Goal: Download file/media

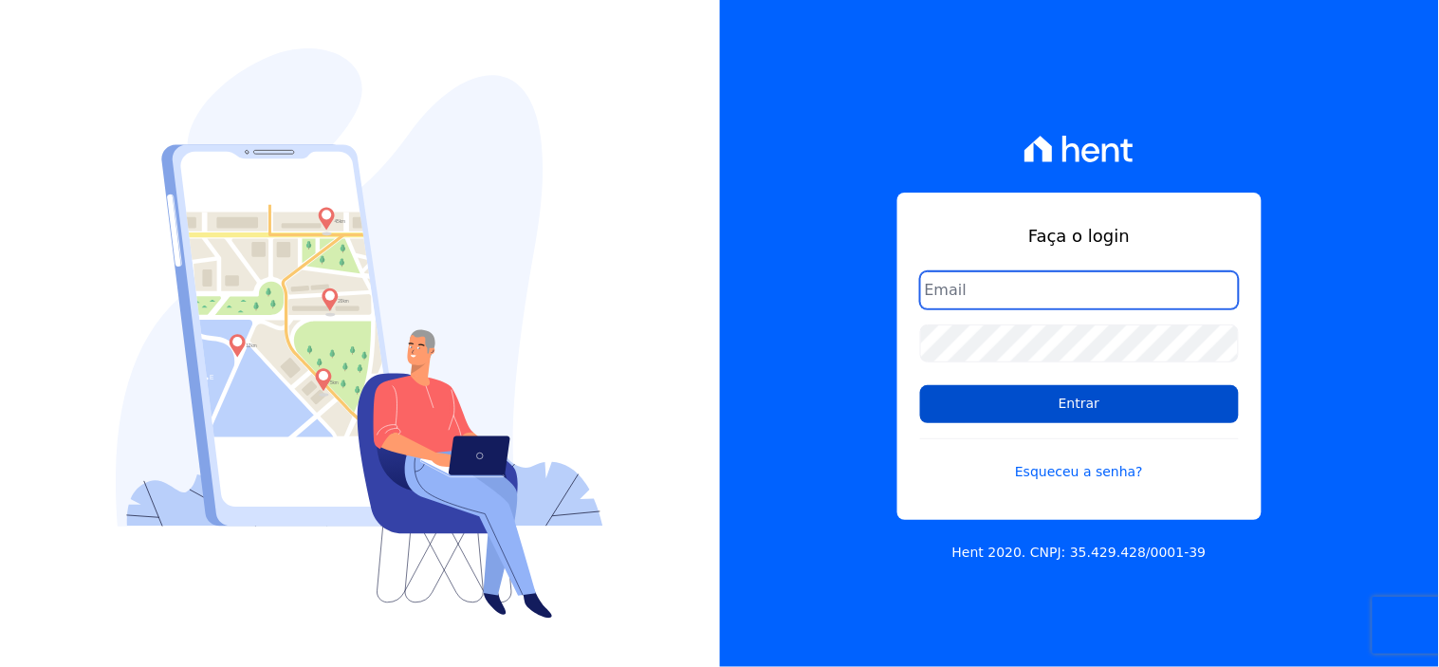
type input "rgsilva@genesisempreendimentos.com.br"
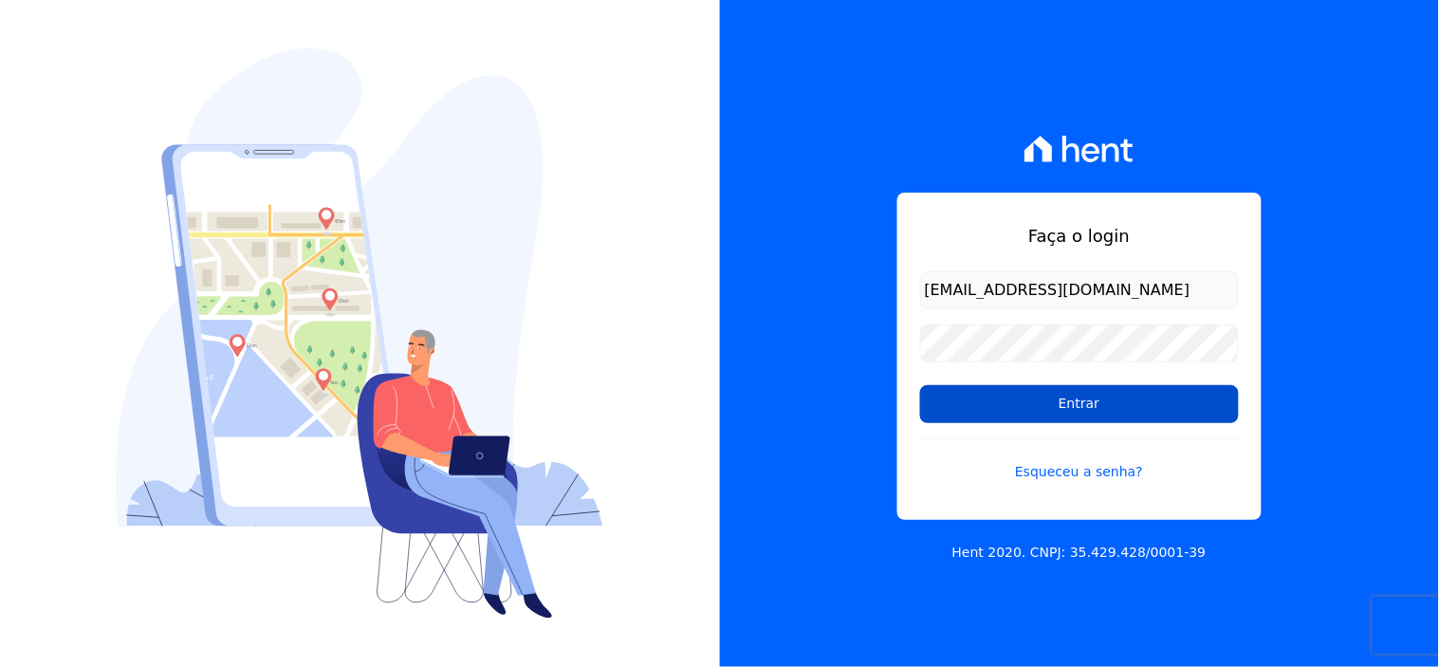
click at [1059, 420] on input "Entrar" at bounding box center [1079, 404] width 319 height 38
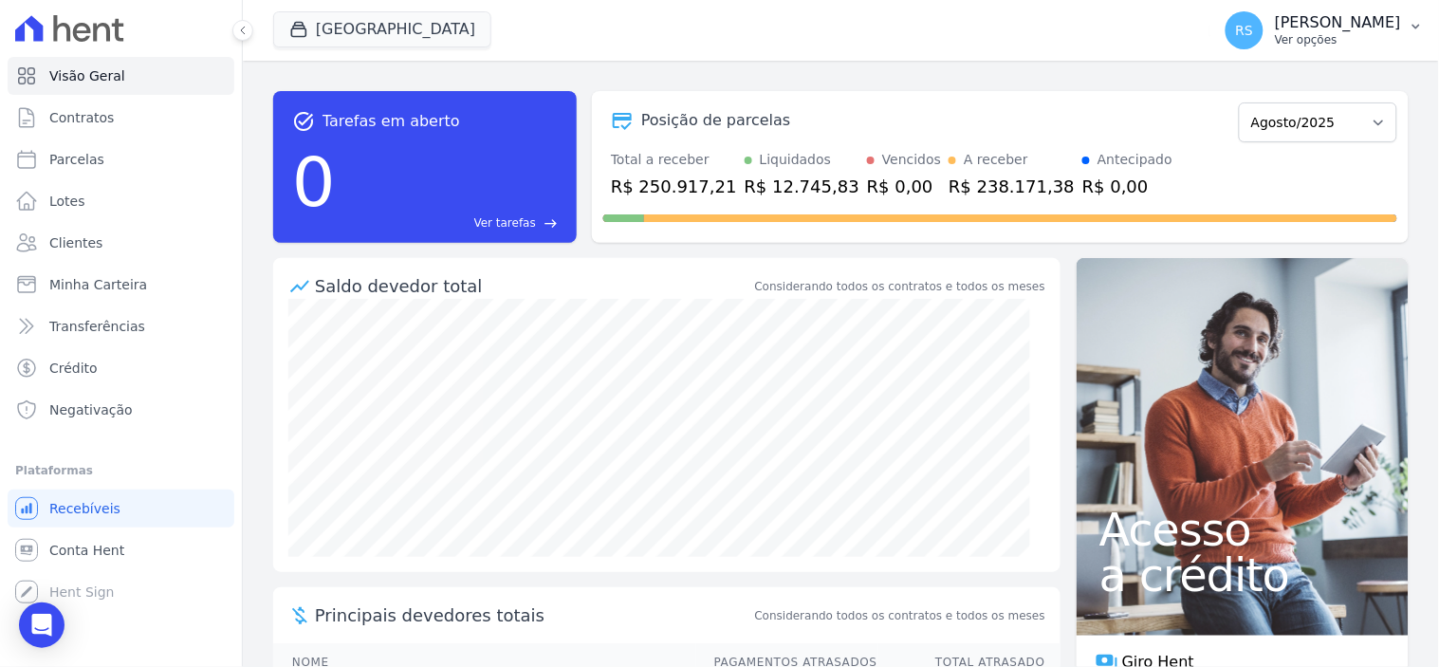
click at [1362, 8] on button "RS [PERSON_NAME] Ver opções" at bounding box center [1324, 30] width 229 height 53
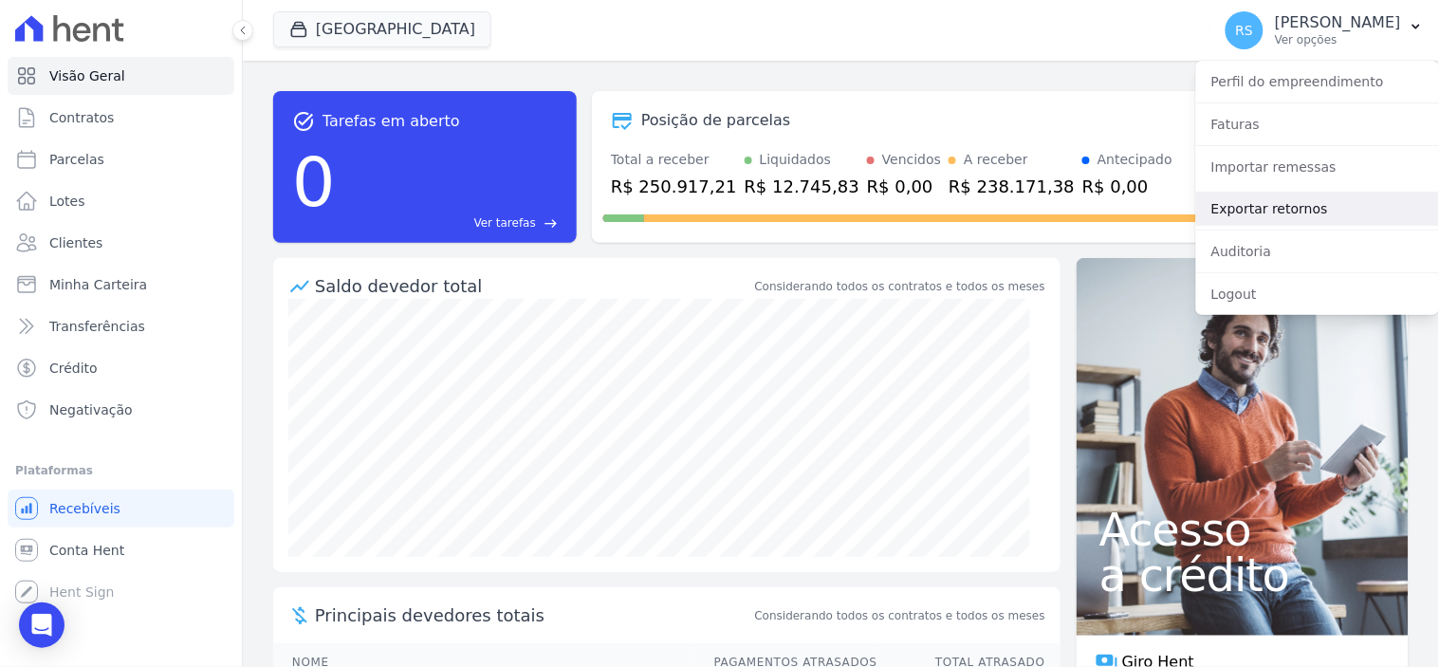
click at [1242, 209] on link "Exportar retornos" at bounding box center [1317, 209] width 243 height 34
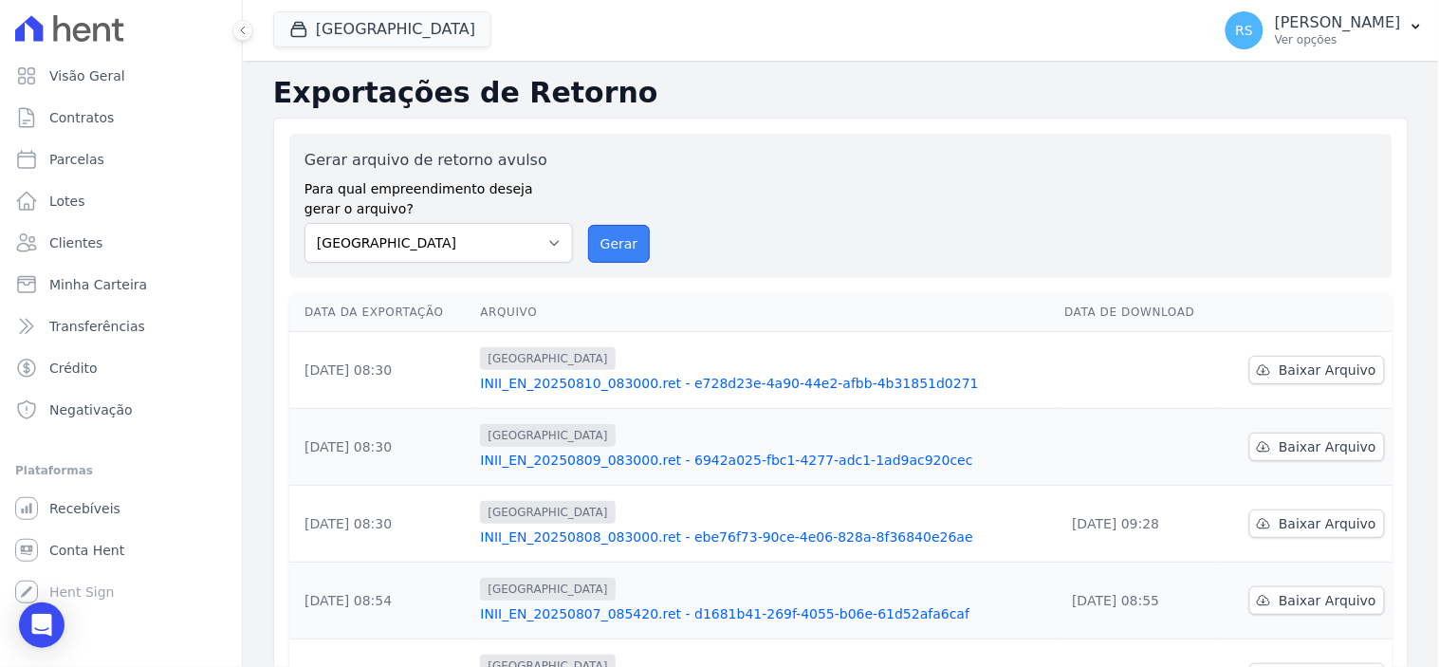
click at [601, 237] on button "Gerar" at bounding box center [619, 244] width 63 height 38
click at [1268, 448] on link "Baixar Arquivo" at bounding box center [1317, 446] width 136 height 28
click at [1259, 375] on icon at bounding box center [1263, 369] width 12 height 9
drag, startPoint x: 639, startPoint y: 238, endPoint x: 766, endPoint y: 191, distance: 135.6
click at [637, 238] on button "Gerar" at bounding box center [619, 244] width 63 height 38
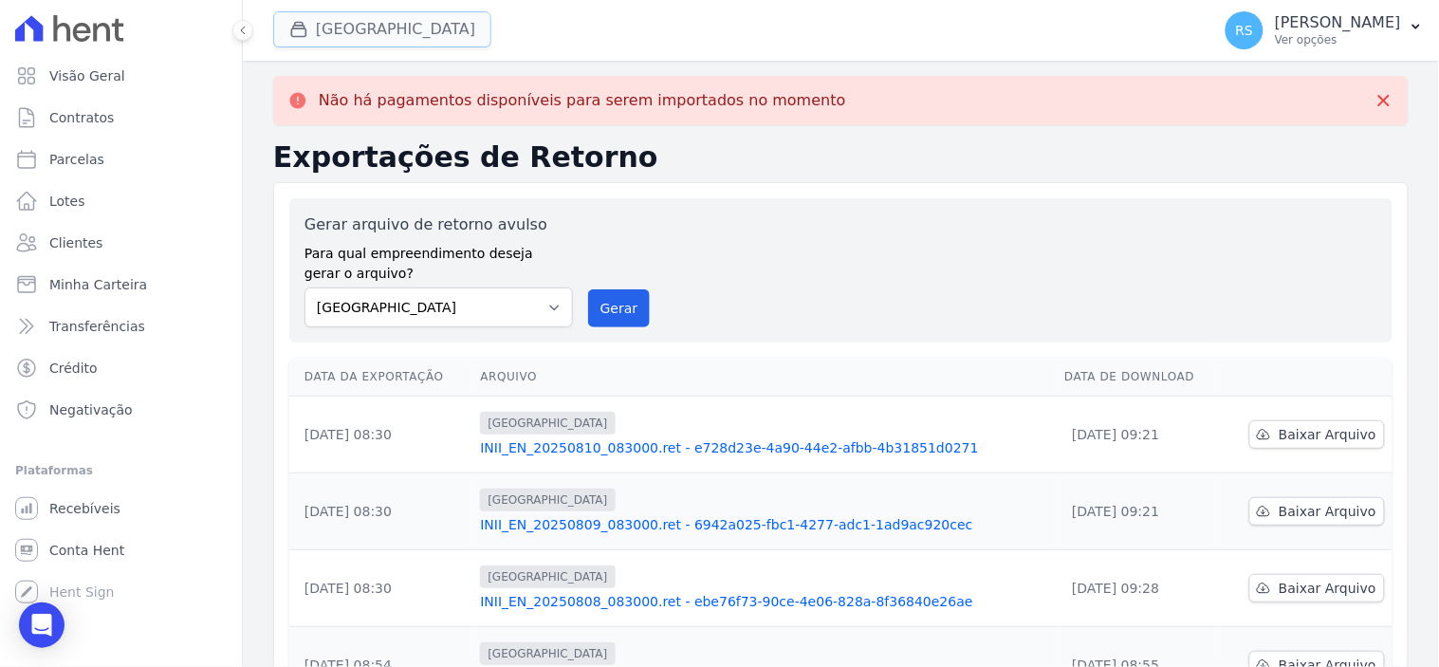
click at [417, 19] on button "[GEOGRAPHIC_DATA]" at bounding box center [382, 29] width 218 height 36
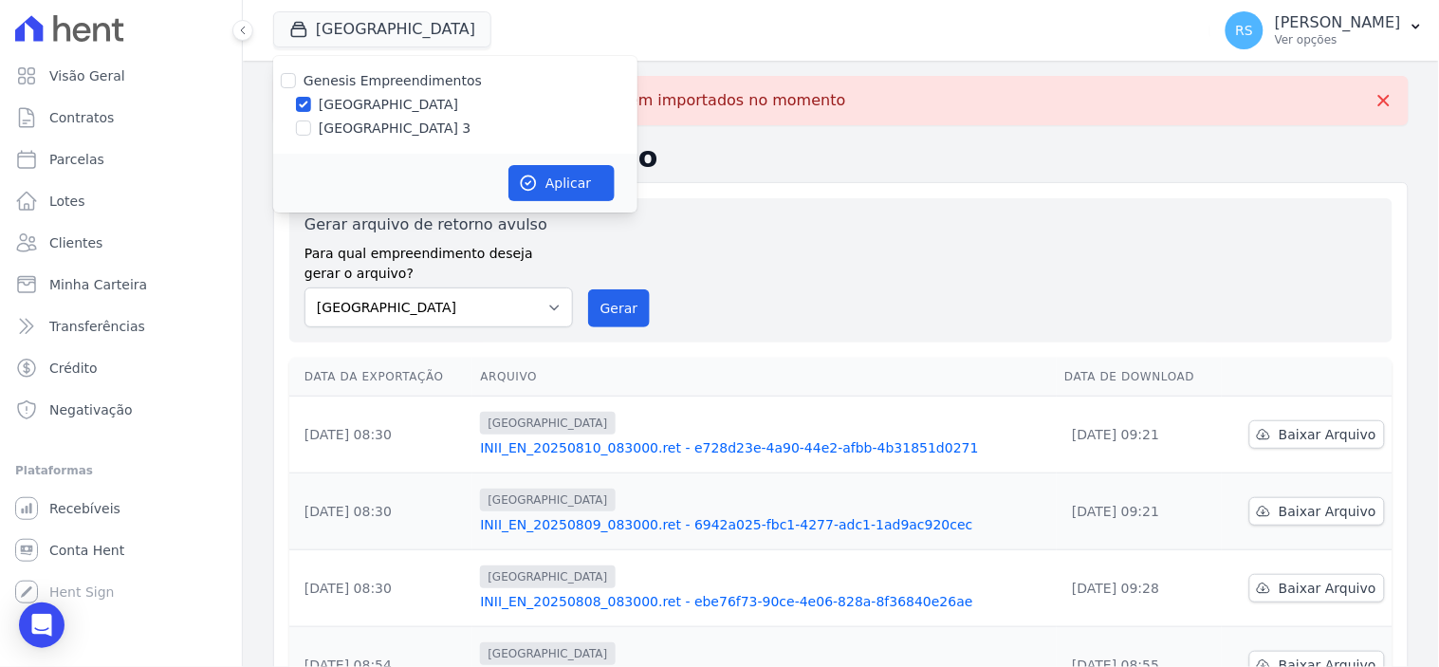
click at [393, 120] on label "[GEOGRAPHIC_DATA] 3" at bounding box center [395, 129] width 153 height 20
click at [311, 120] on input "[GEOGRAPHIC_DATA] 3" at bounding box center [303, 127] width 15 height 15
checkbox input "true"
drag, startPoint x: 394, startPoint y: 106, endPoint x: 417, endPoint y: 129, distance: 32.9
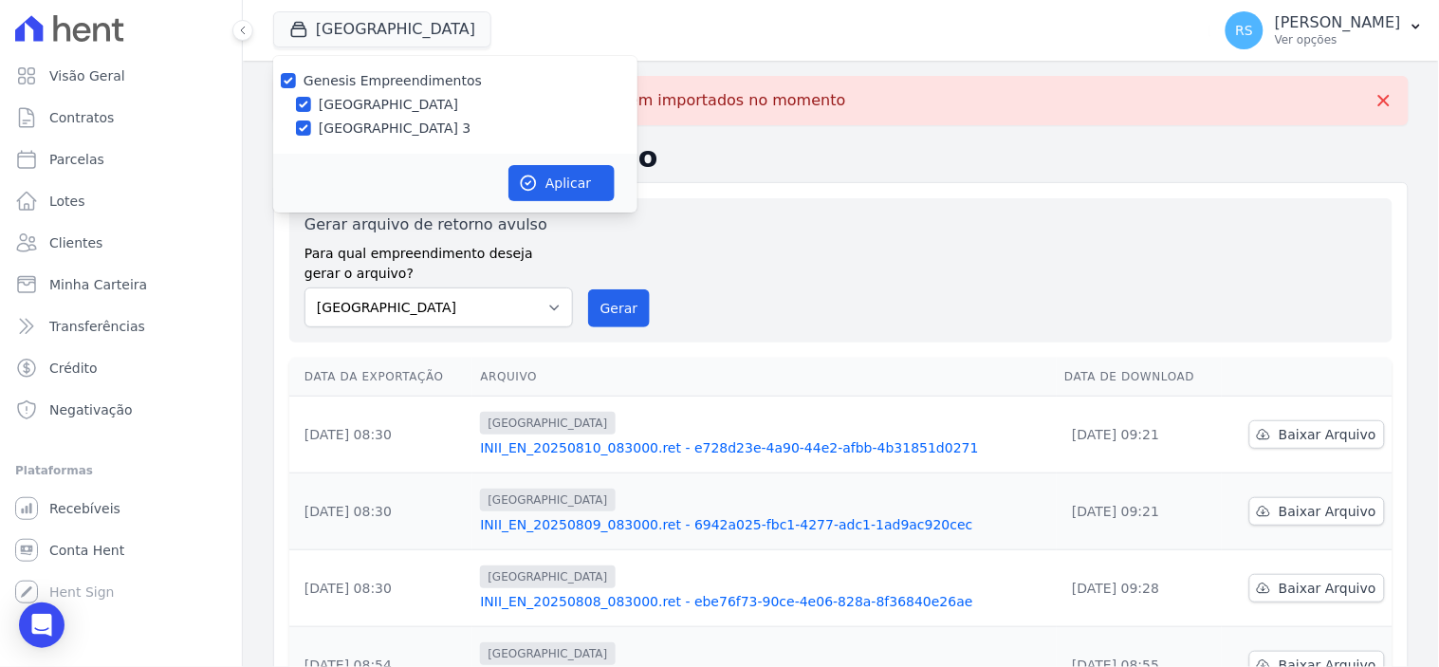
click at [394, 104] on label "[GEOGRAPHIC_DATA]" at bounding box center [388, 105] width 139 height 20
click at [311, 104] on input "[GEOGRAPHIC_DATA]" at bounding box center [303, 104] width 15 height 15
checkbox input "false"
click at [527, 174] on icon "button" at bounding box center [528, 183] width 19 height 19
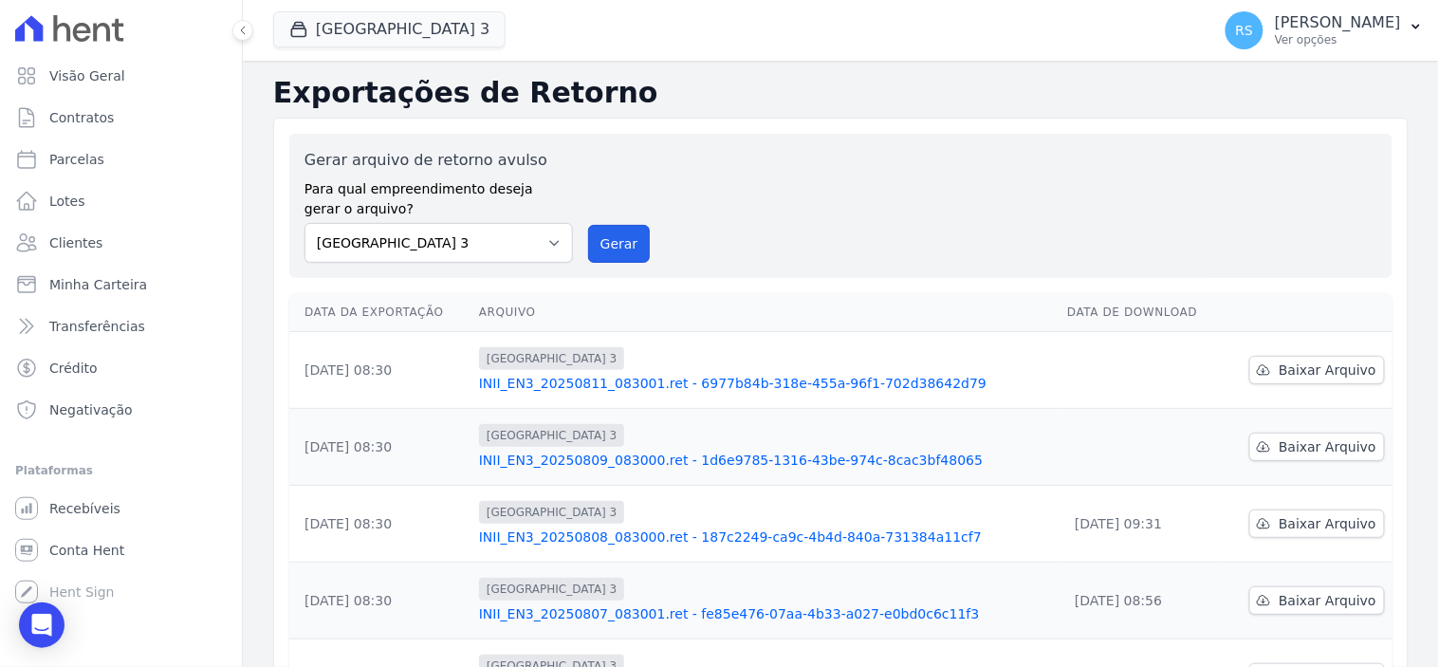
drag, startPoint x: 610, startPoint y: 249, endPoint x: 793, endPoint y: 199, distance: 189.8
click at [608, 248] on button "Gerar" at bounding box center [619, 244] width 63 height 38
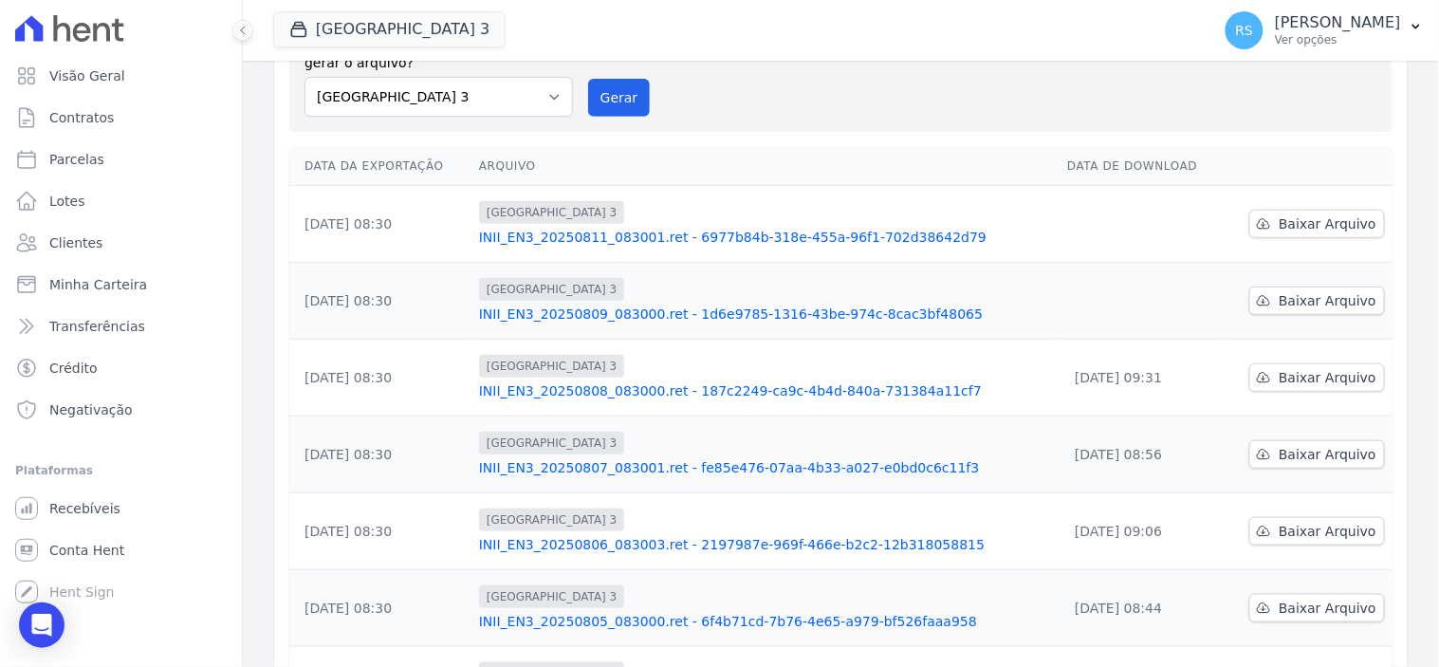
scroll to position [146, 0]
click at [638, 97] on div "Gerar arquivo de retorno avulso Para qual empreendimento deseja gerar o arquivo…" at bounding box center [840, 60] width 1073 height 114
drag, startPoint x: 638, startPoint y: 97, endPoint x: 814, endPoint y: 204, distance: 205.6
click at [637, 97] on button "Gerar" at bounding box center [619, 98] width 63 height 38
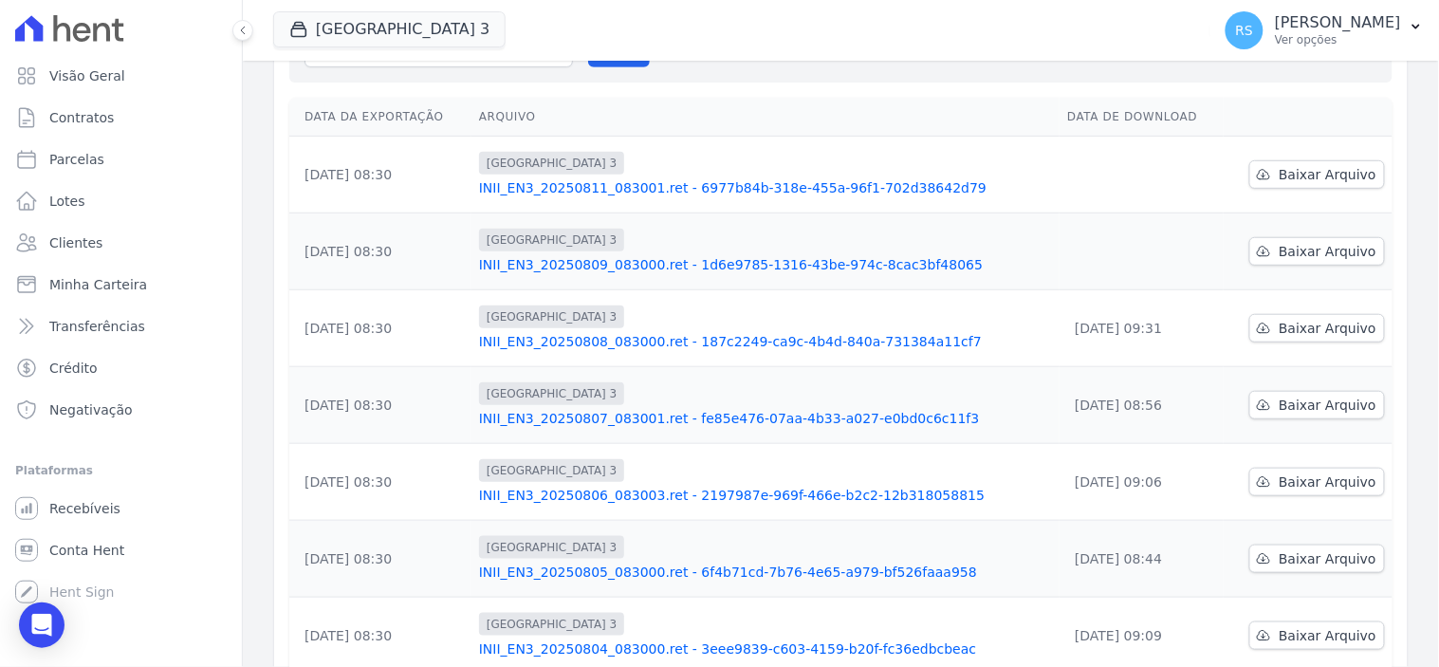
scroll to position [316, 0]
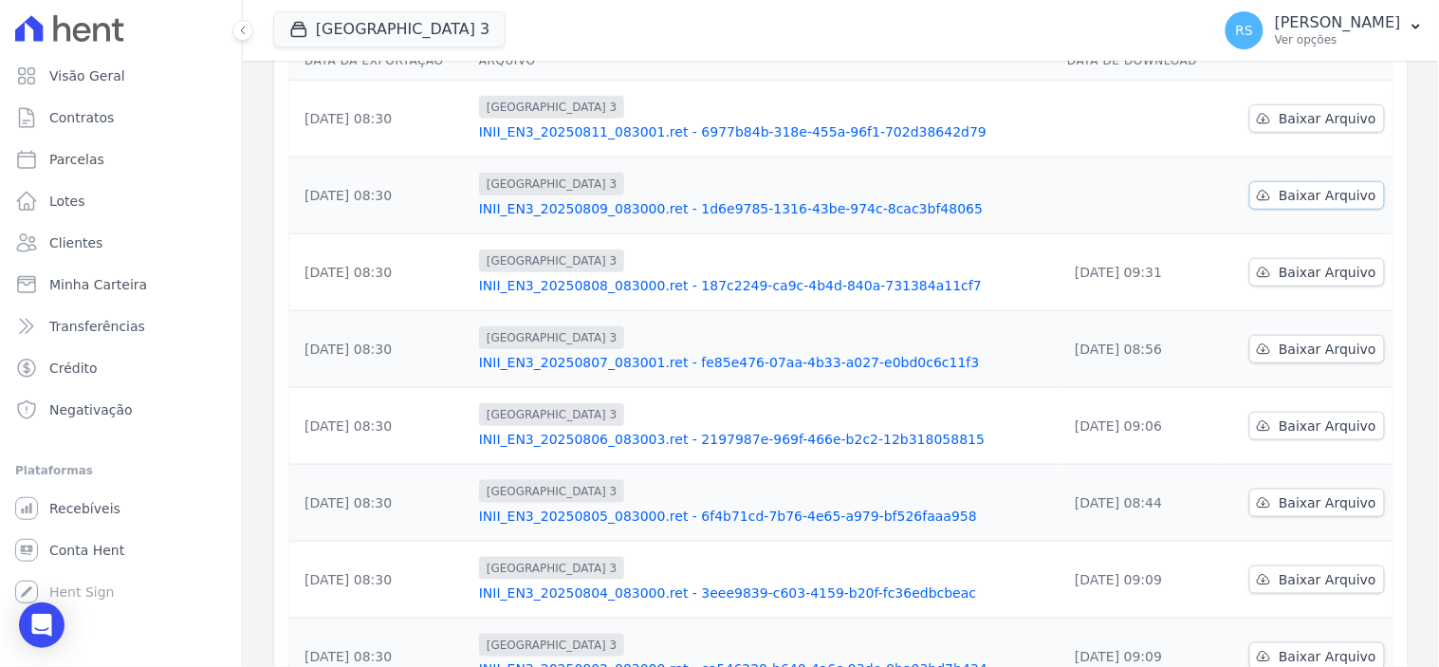
click at [1282, 193] on span "Baixar Arquivo" at bounding box center [1327, 195] width 98 height 19
click at [1280, 120] on span "Baixar Arquivo" at bounding box center [1327, 118] width 98 height 19
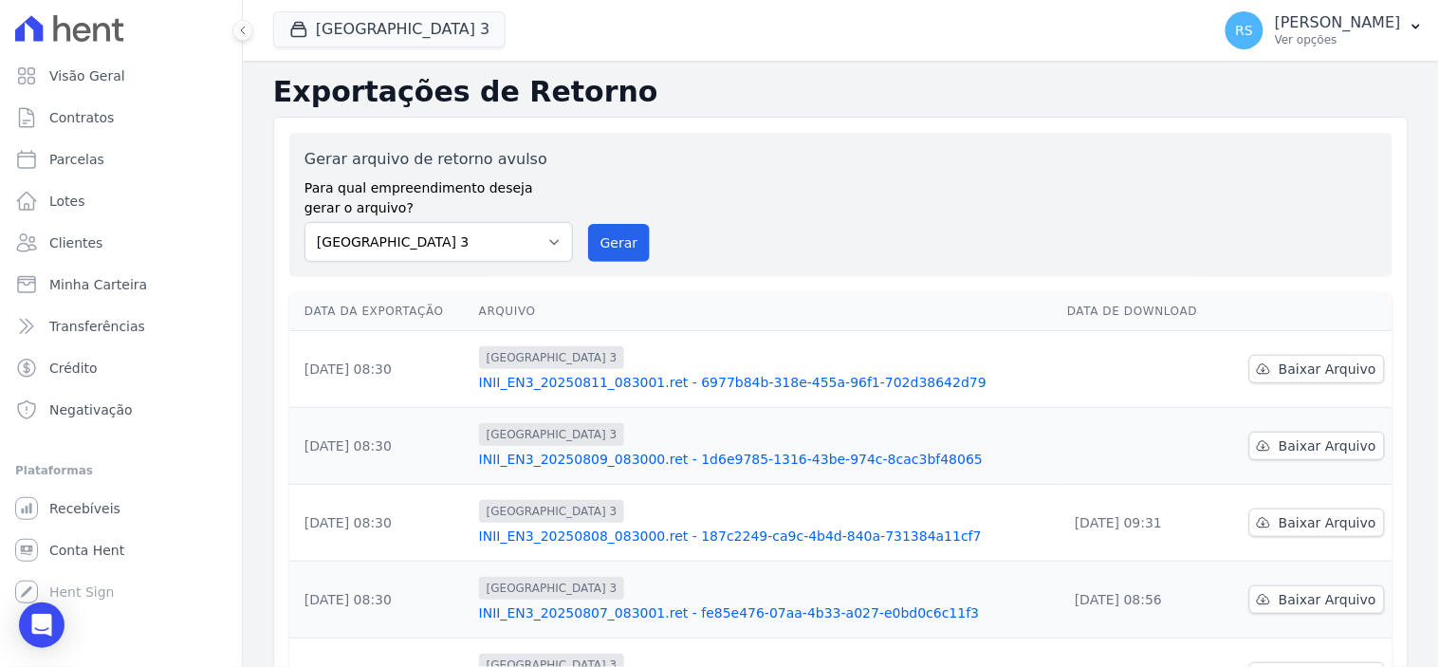
scroll to position [0, 0]
click at [619, 248] on button "Gerar" at bounding box center [619, 244] width 63 height 38
